Goal: Book appointment/travel/reservation

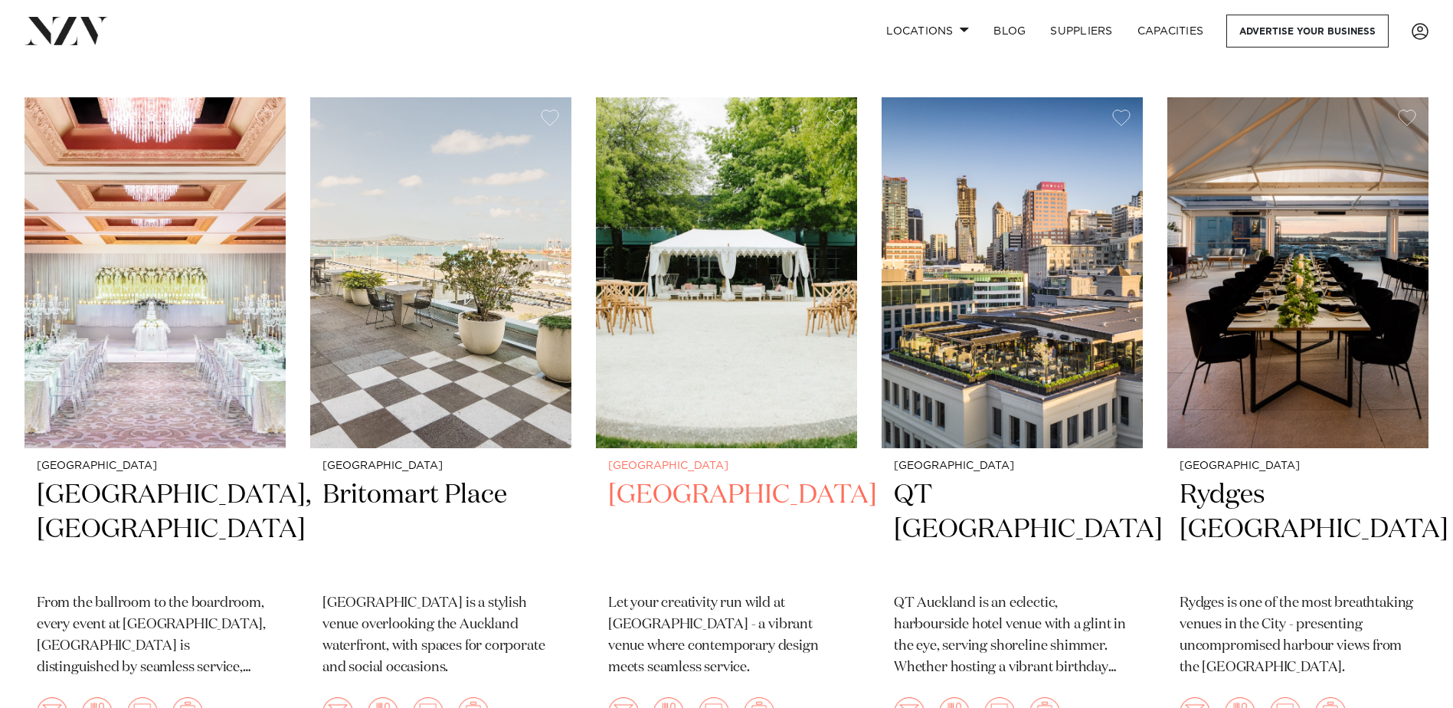
scroll to position [2758, 0]
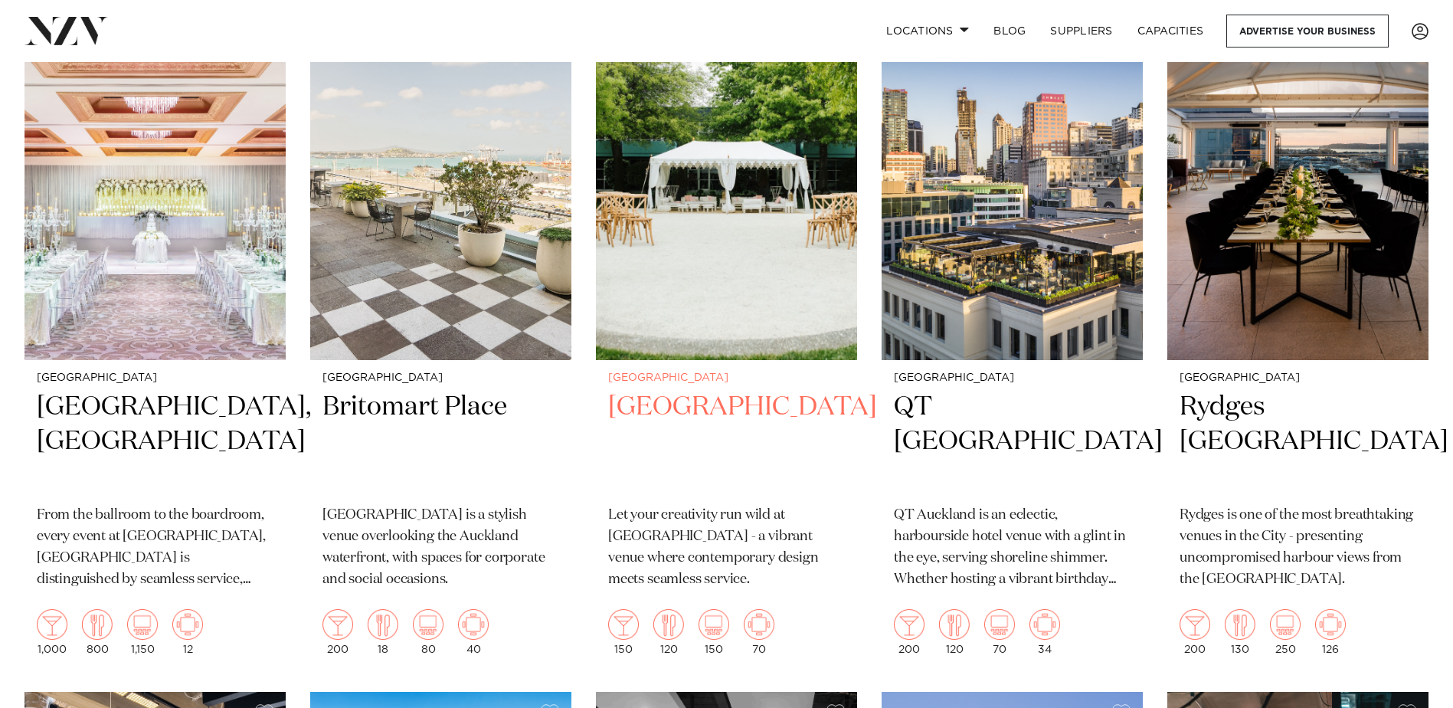
click at [684, 390] on h2 "Naumi Auckland Airport" at bounding box center [726, 441] width 237 height 103
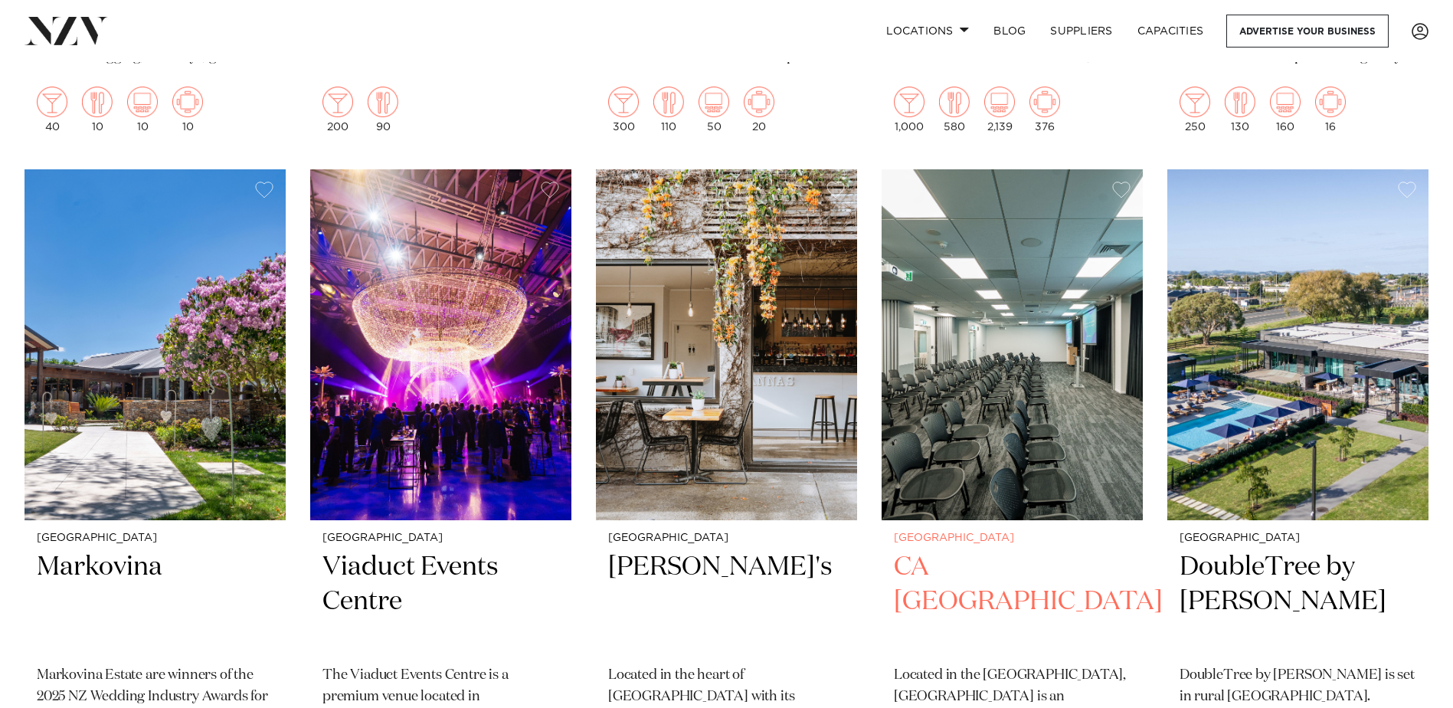
scroll to position [7354, 0]
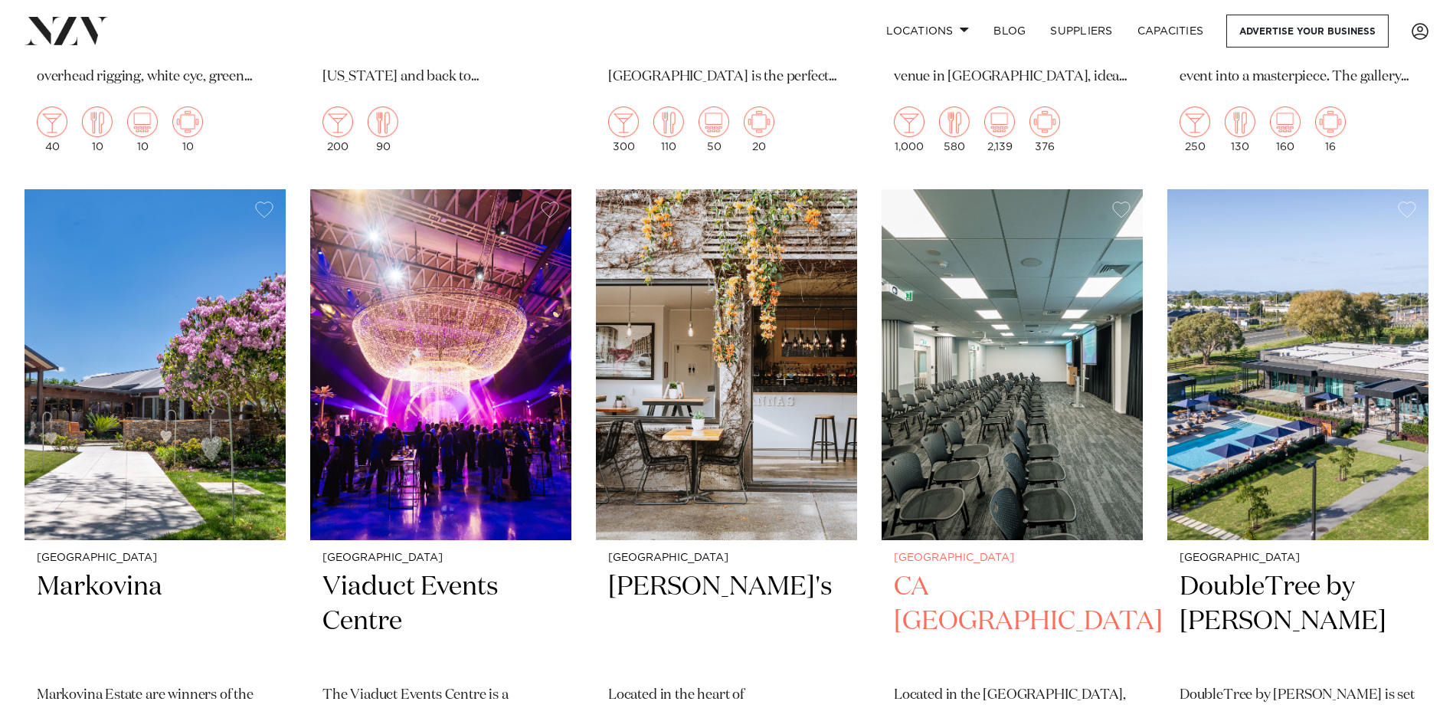
click at [997, 395] on img at bounding box center [1012, 364] width 261 height 350
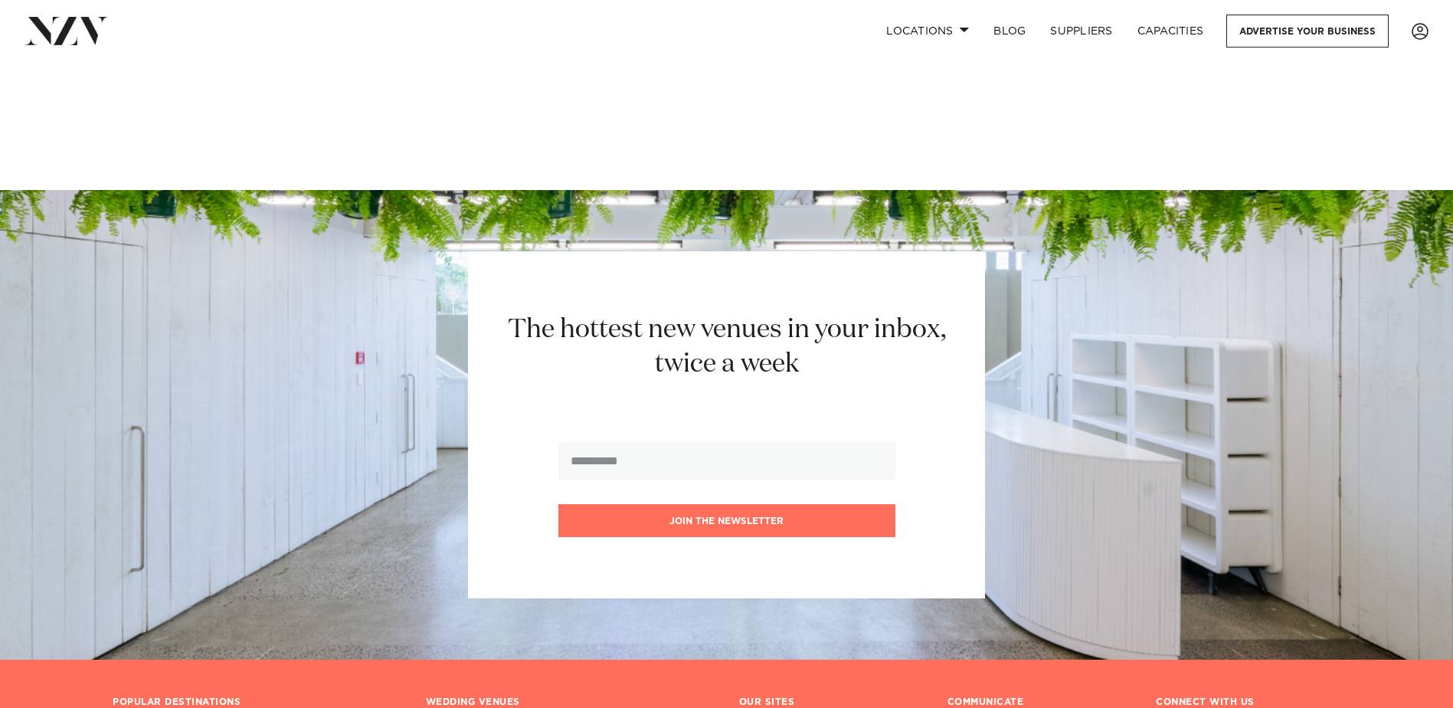
scroll to position [17696, 0]
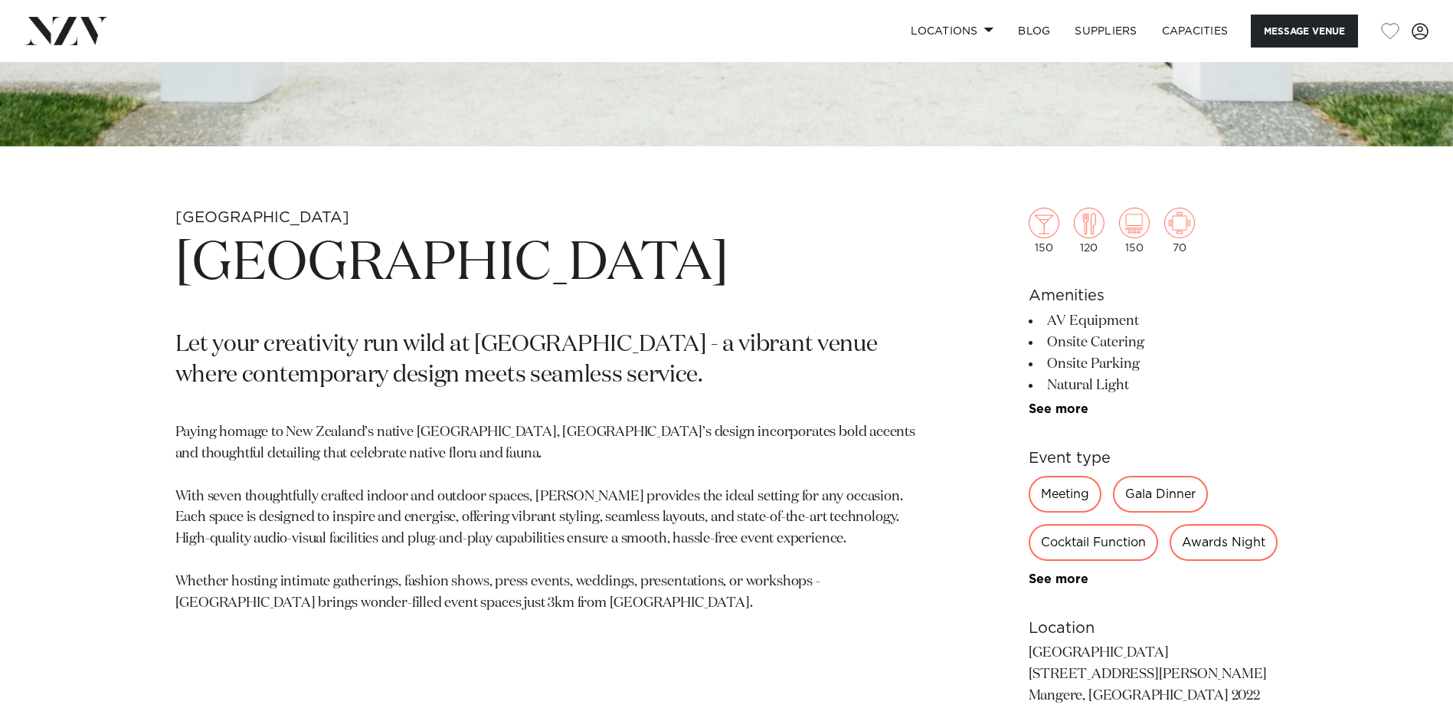
scroll to position [613, 0]
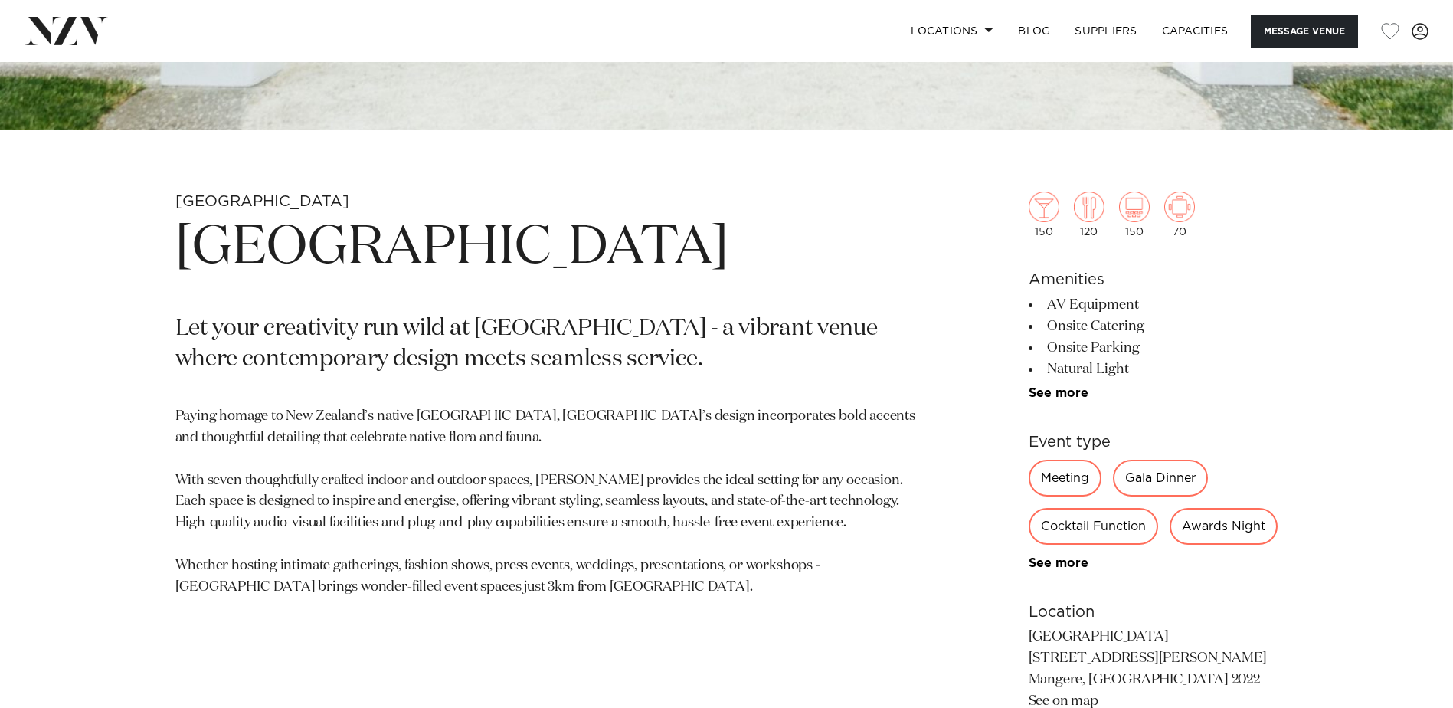
click at [1059, 485] on div "Meeting" at bounding box center [1065, 478] width 73 height 37
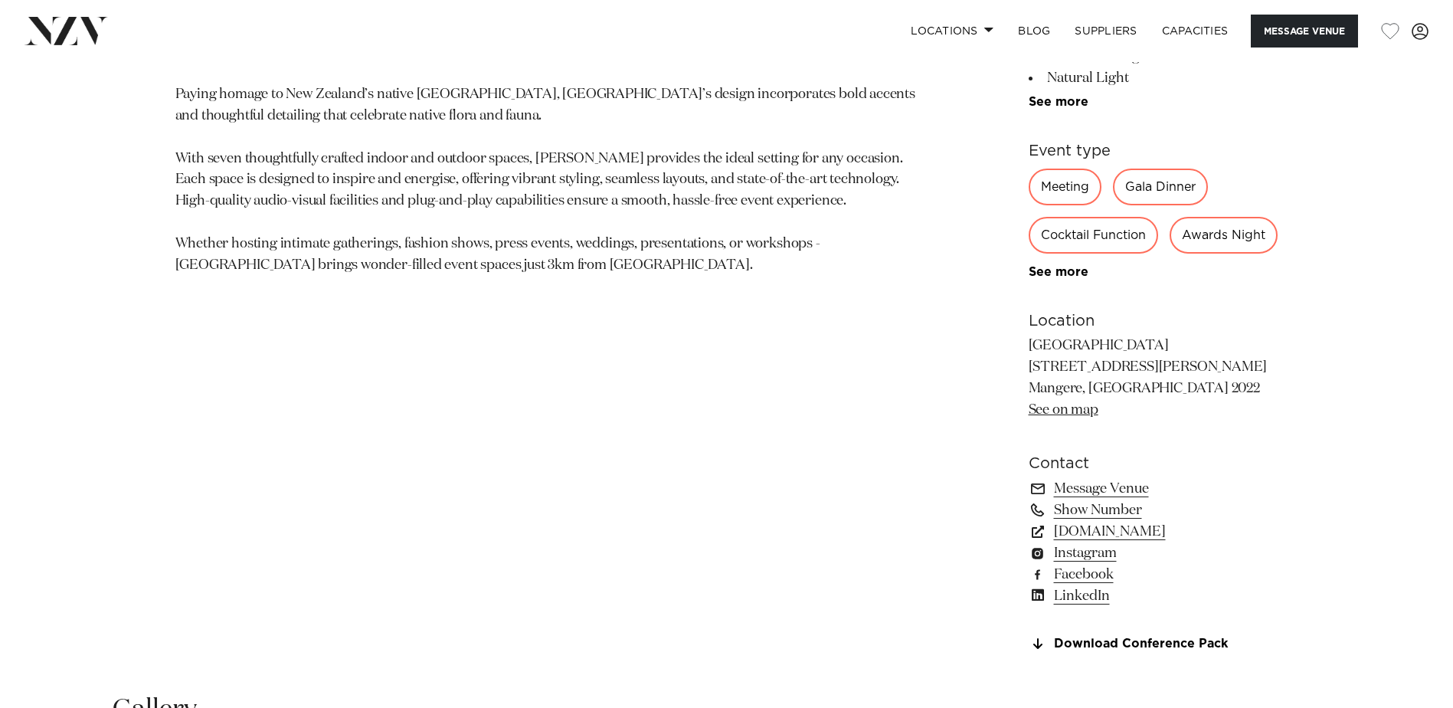
scroll to position [843, 0]
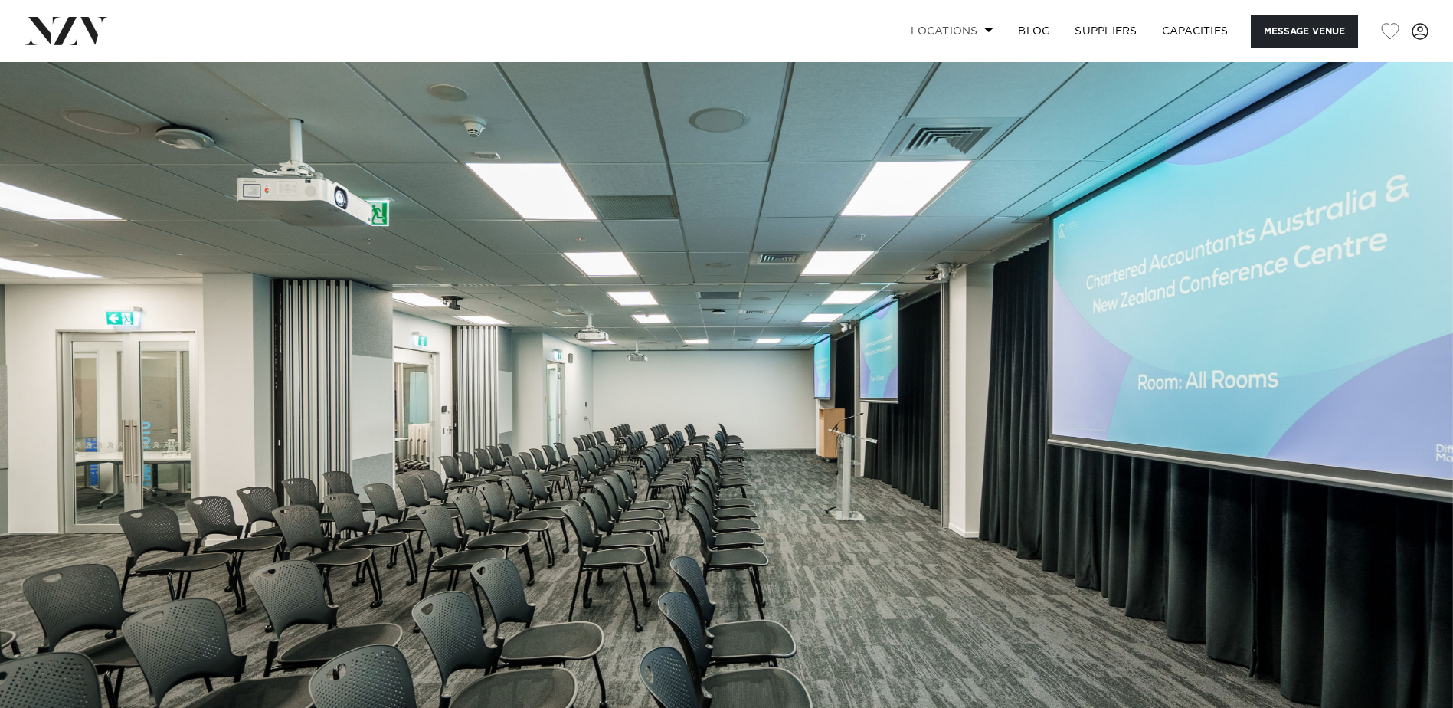
click at [984, 28] on span at bounding box center [989, 29] width 10 height 5
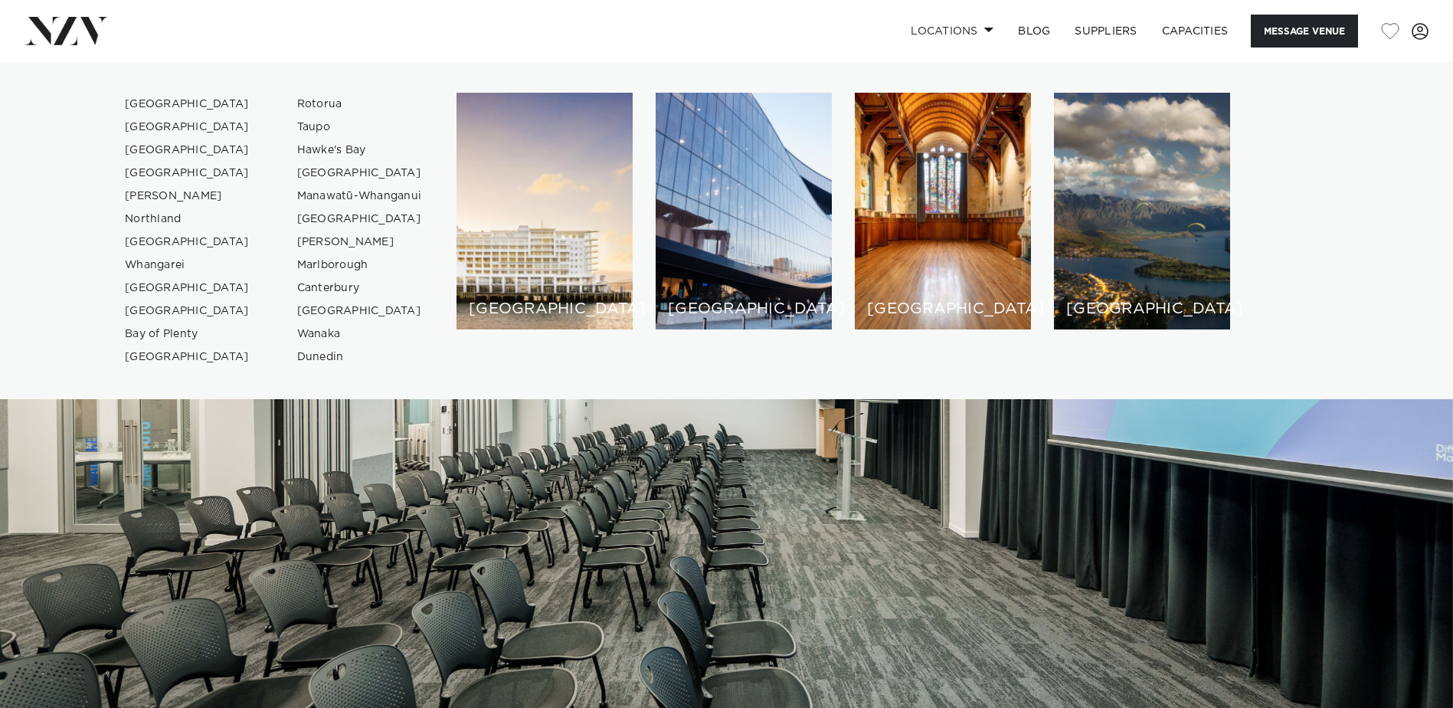
click at [1421, 281] on div "[GEOGRAPHIC_DATA] [GEOGRAPHIC_DATA] [GEOGRAPHIC_DATA] [GEOGRAPHIC_DATA] [GEOGRA…" at bounding box center [726, 231] width 1429 height 276
